Goal: Task Accomplishment & Management: Manage account settings

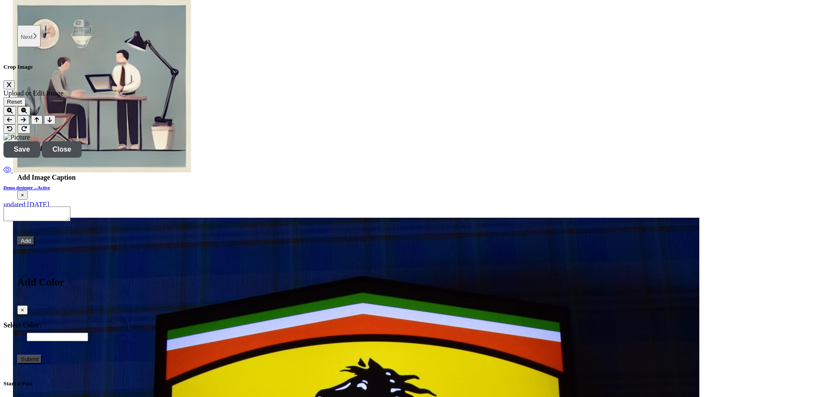
scroll to position [1887, 0]
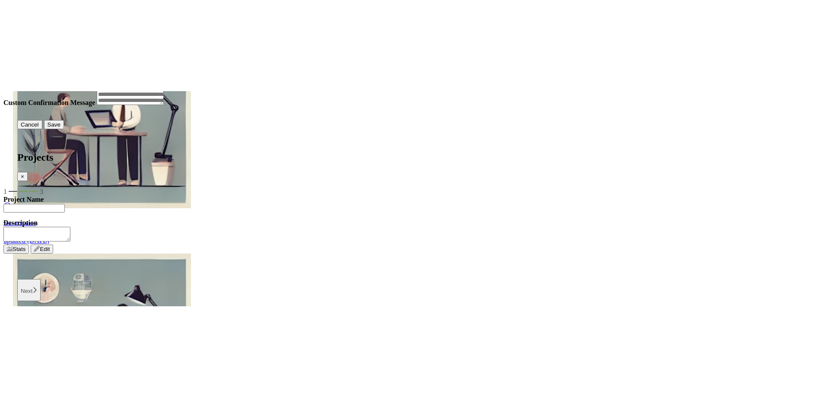
scroll to position [1628, 0]
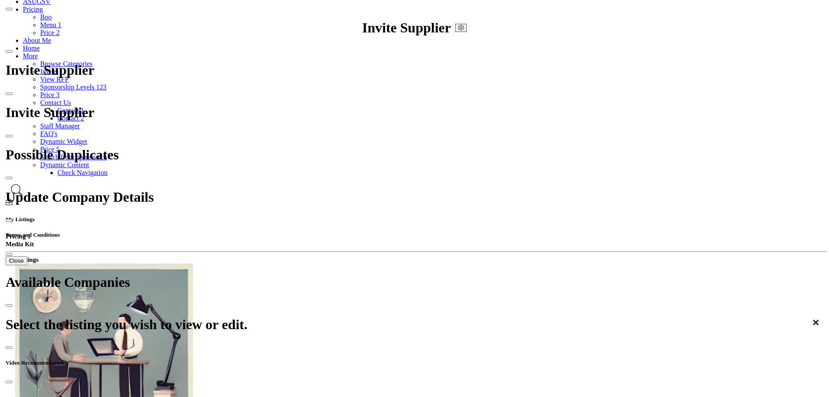
scroll to position [86, 0]
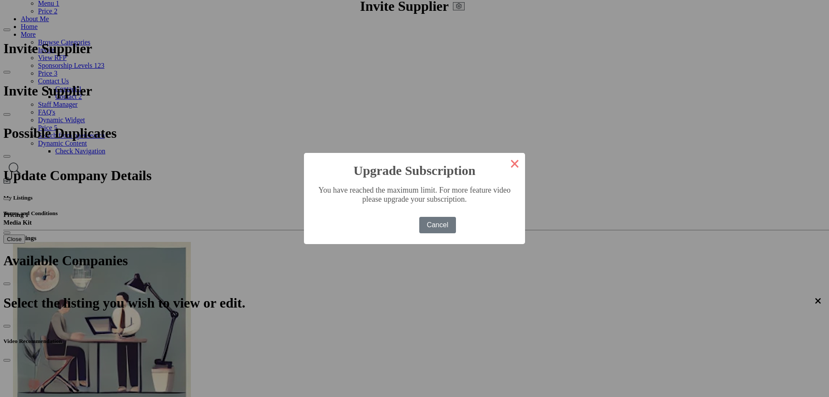
click at [504, 165] on button "×" at bounding box center [514, 163] width 21 height 21
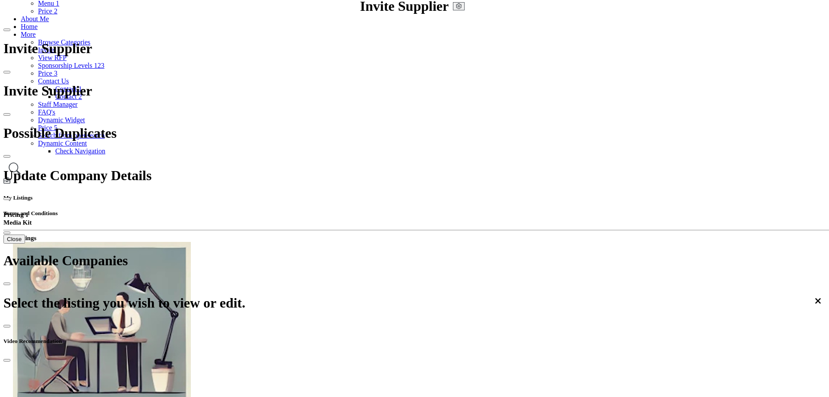
scroll to position [383, 0]
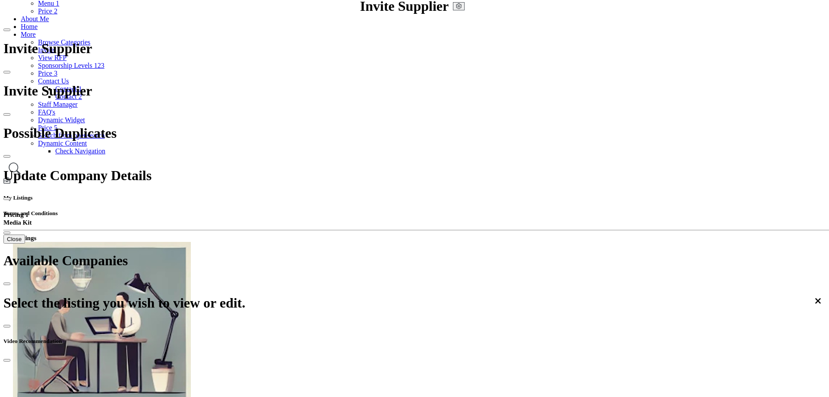
scroll to position [18, 0]
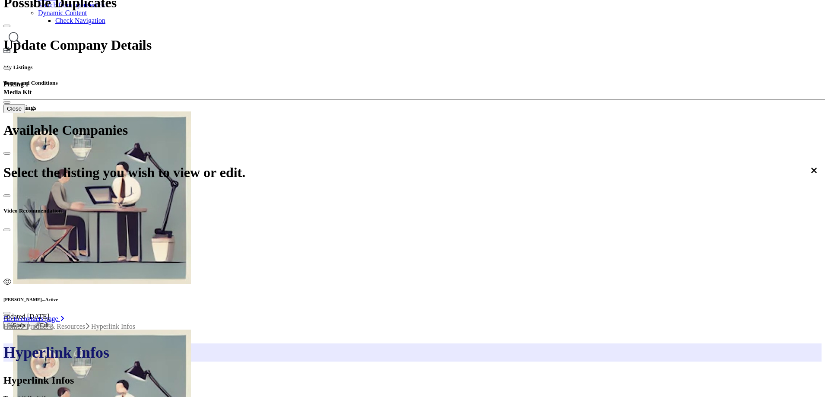
scroll to position [302, 0]
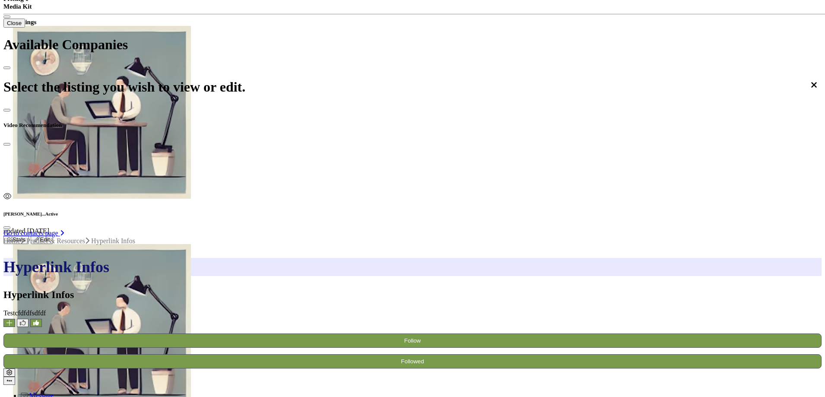
scroll to position [0, 166]
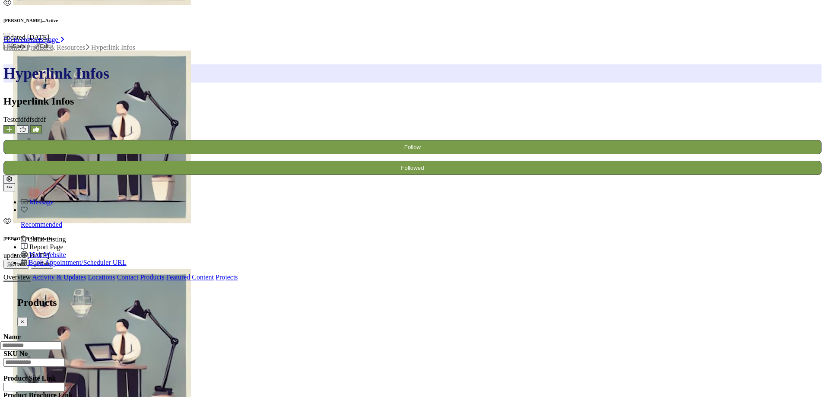
scroll to position [518, 0]
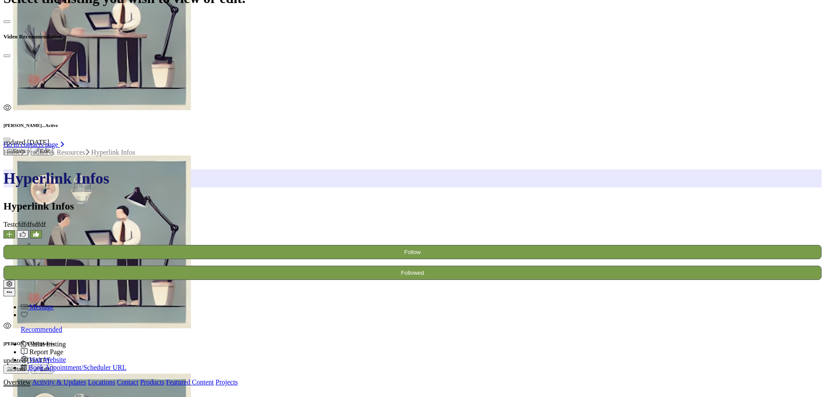
scroll to position [389, 0]
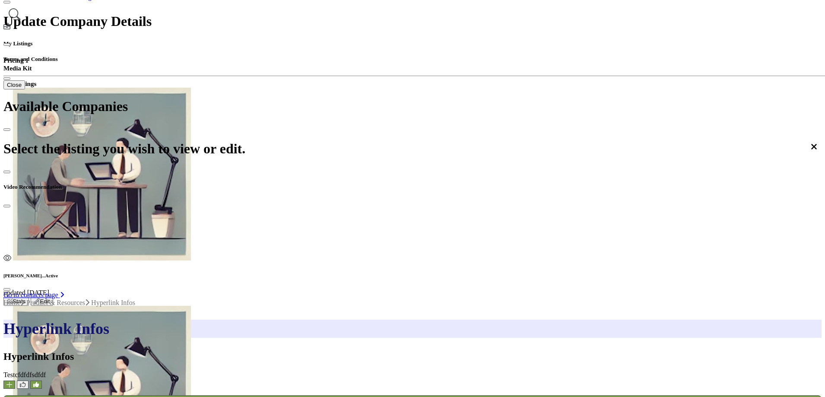
scroll to position [372, 0]
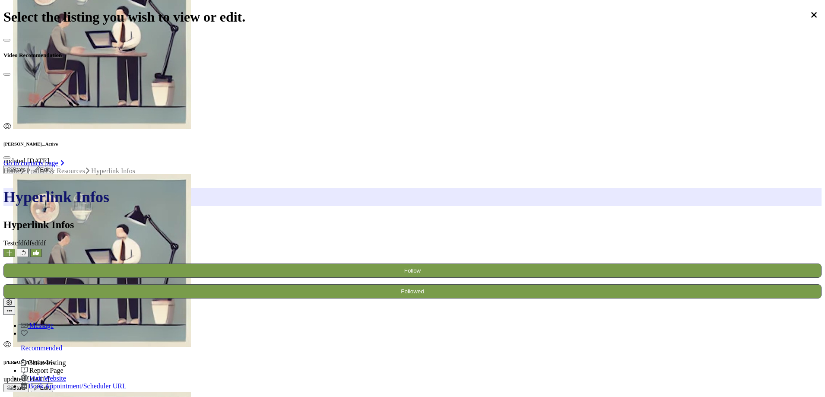
drag, startPoint x: 409, startPoint y: 283, endPoint x: 685, endPoint y: 281, distance: 276.3
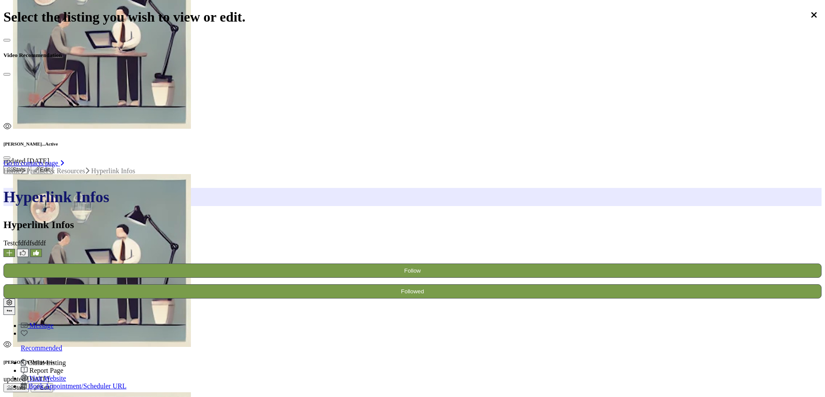
scroll to position [0, 0]
drag, startPoint x: 525, startPoint y: 287, endPoint x: 680, endPoint y: 287, distance: 154.6
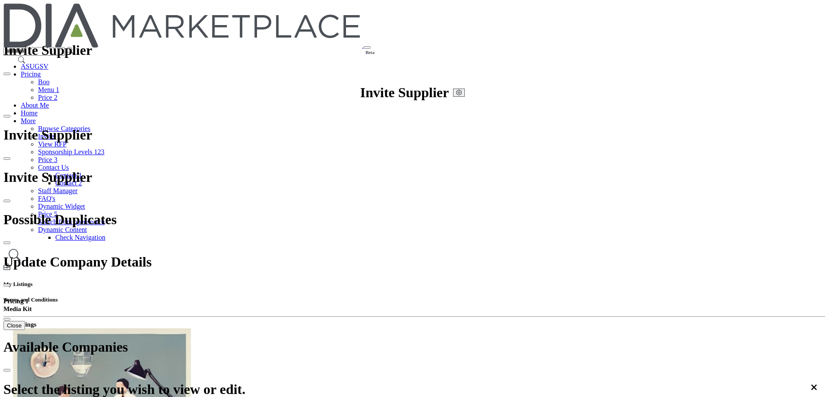
click at [21, 248] on icon at bounding box center [15, 254] width 12 height 13
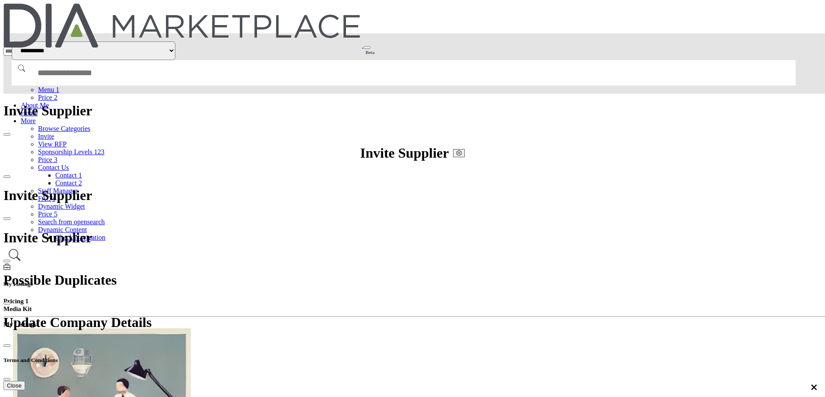
click at [175, 47] on select "**********" at bounding box center [94, 50] width 164 height 19
select select "**********"
click at [158, 41] on select "**********" at bounding box center [94, 50] width 164 height 19
drag, startPoint x: 250, startPoint y: 190, endPoint x: 320, endPoint y: 190, distance: 69.9
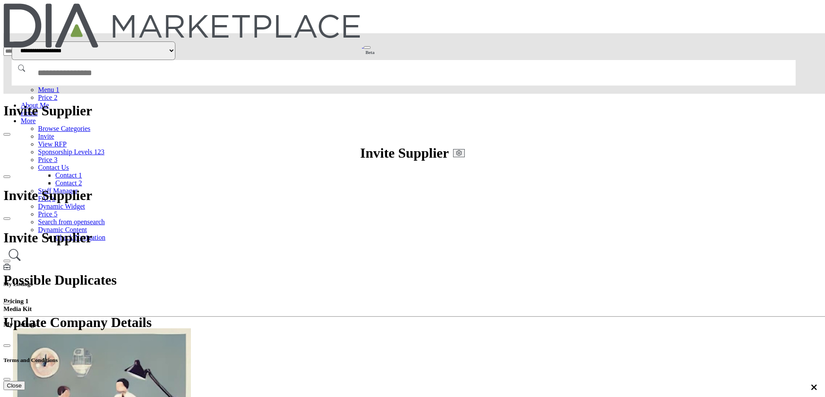
copy h2 "Hyperlink Infos"
click at [375, 60] on input "Search Solutions" at bounding box center [404, 72] width 784 height 25
paste input "**********"
type input "**********"
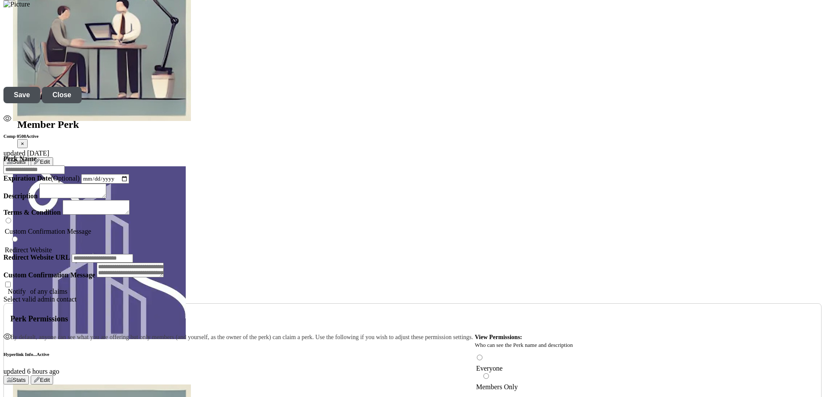
scroll to position [1338, 0]
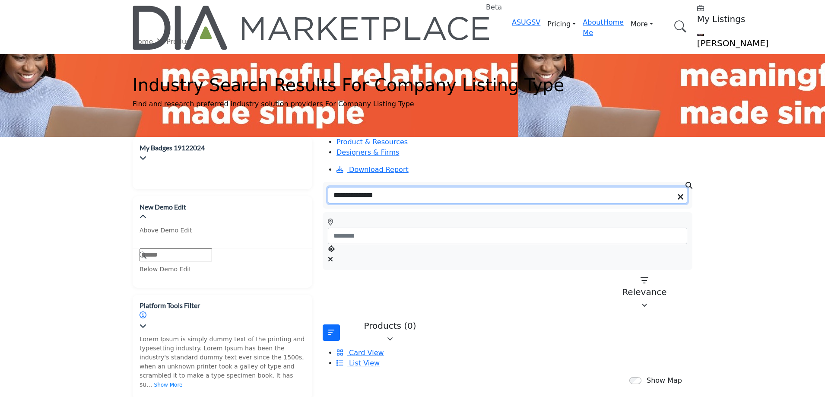
click at [408, 187] on input "**********" at bounding box center [507, 195] width 359 height 16
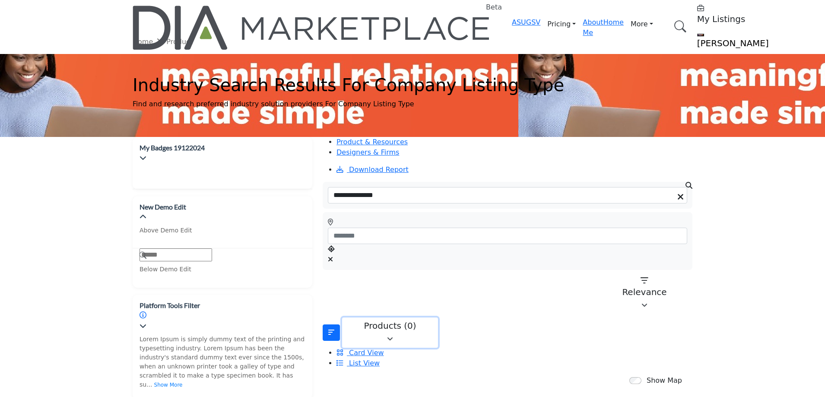
click at [378, 317] on button "Products (0)" at bounding box center [390, 332] width 96 height 30
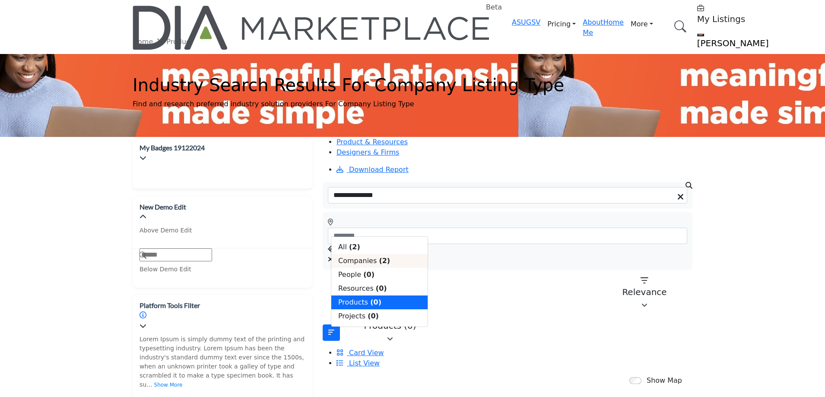
click at [364, 265] on span "Companies" at bounding box center [357, 260] width 38 height 8
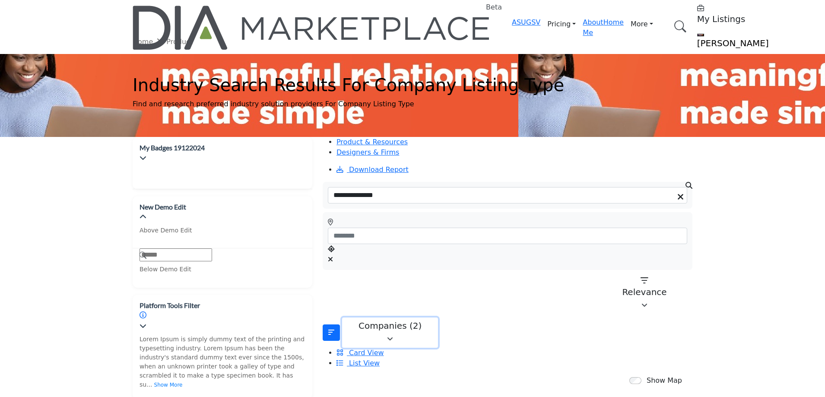
click at [383, 320] on div "Companies (2)" at bounding box center [390, 325] width 85 height 10
click at [389, 320] on div "Companies (2)" at bounding box center [390, 325] width 85 height 10
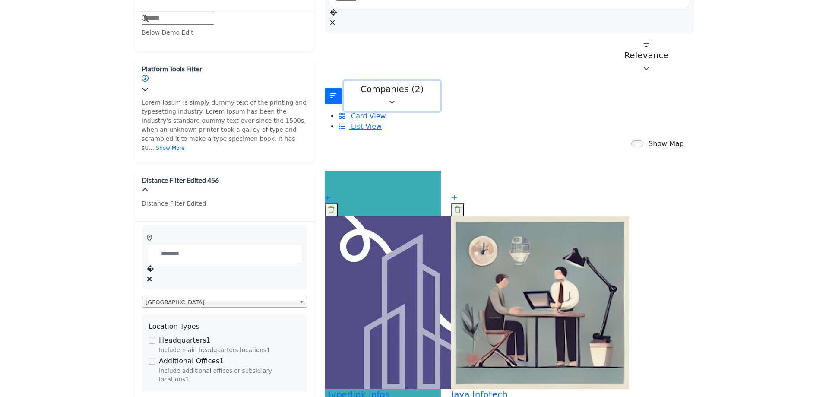
scroll to position [302, 0]
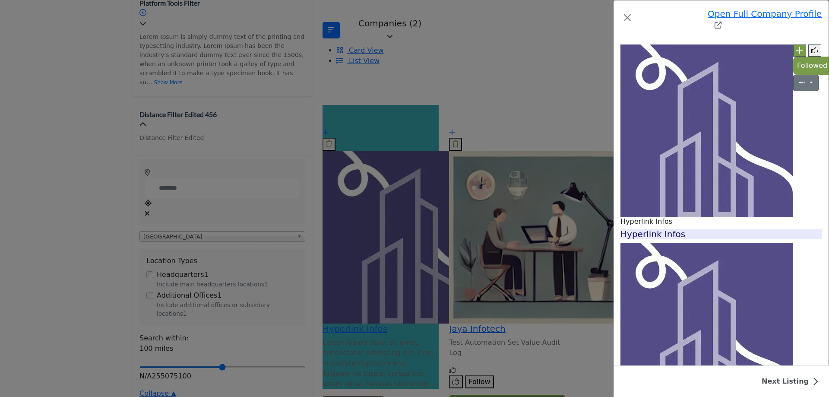
scroll to position [410, 0]
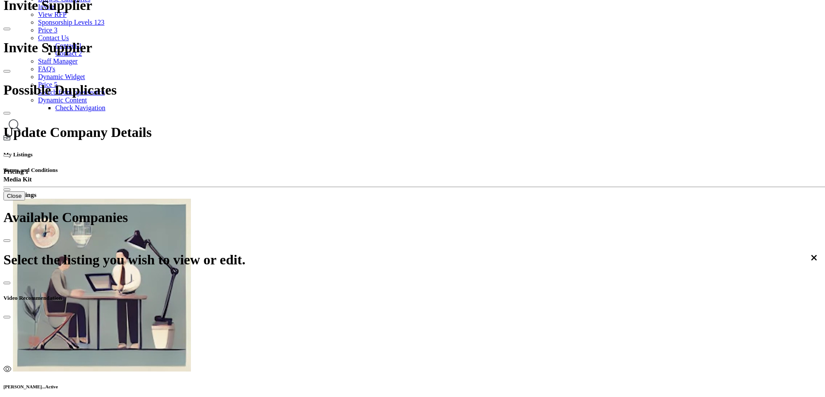
scroll to position [345, 0]
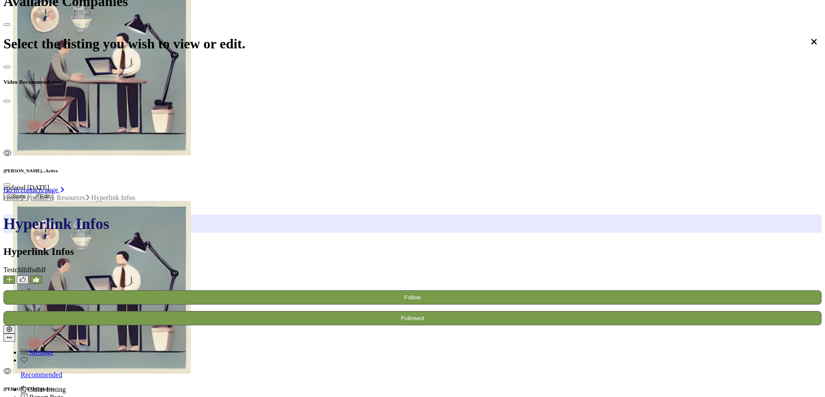
scroll to position [0, 173]
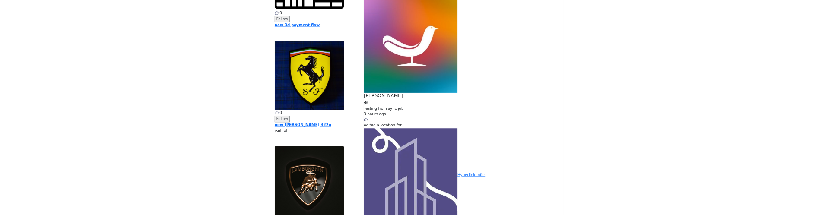
scroll to position [648, 0]
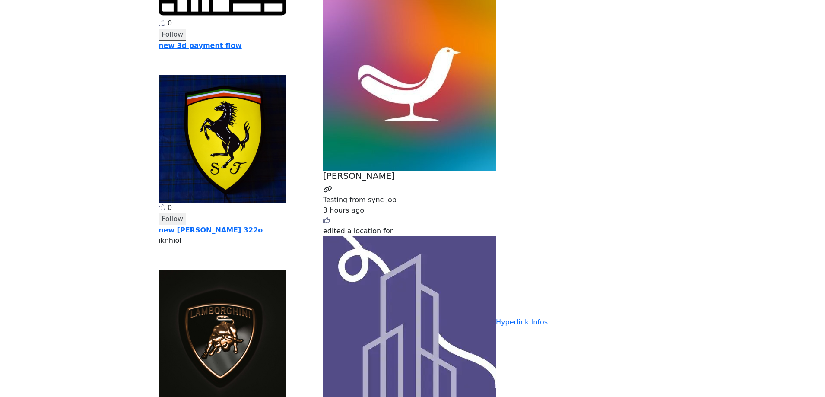
drag, startPoint x: 511, startPoint y: 106, endPoint x: 493, endPoint y: 114, distance: 19.7
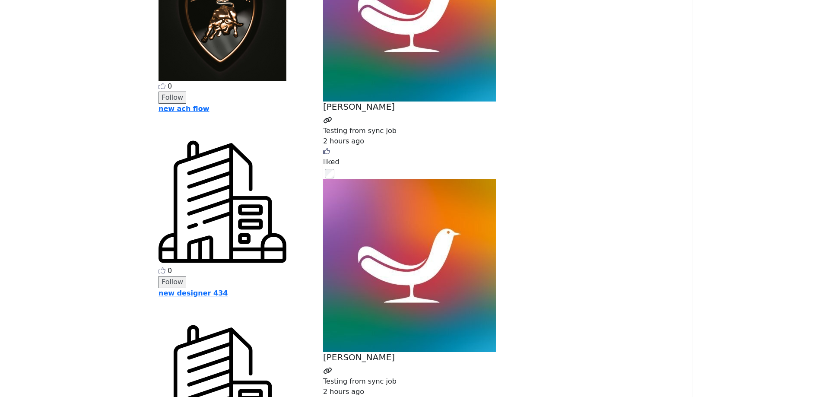
scroll to position [0, 0]
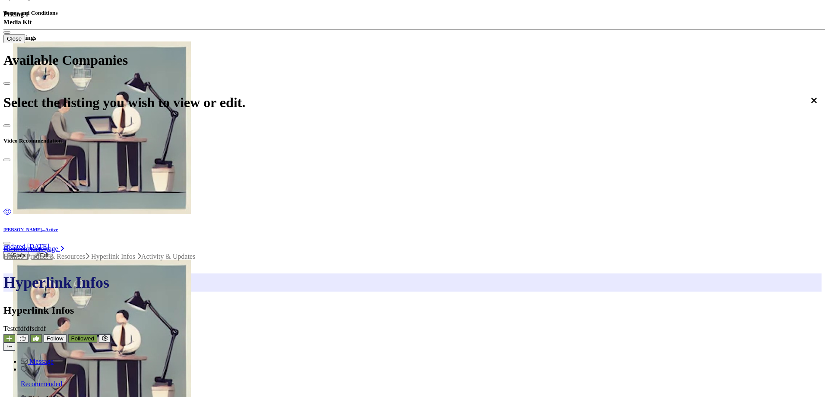
scroll to position [302, 0]
